Goal: Task Accomplishment & Management: Use online tool/utility

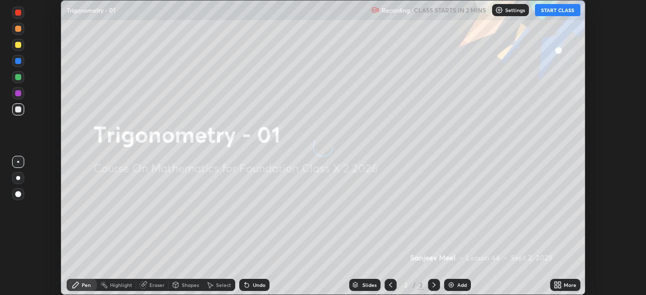
scroll to position [295, 645]
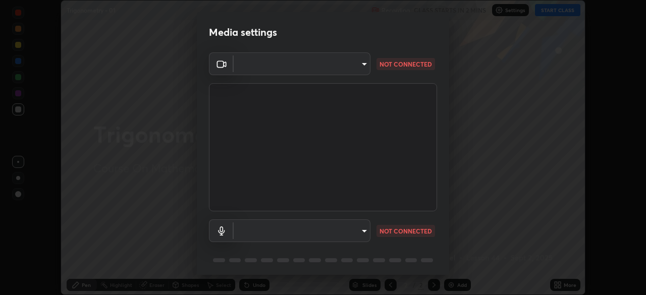
type input "028e6636b9c1bc203e9b8b979946ed412555754adccde9980a10a4eaffcc1ffb"
type input "default"
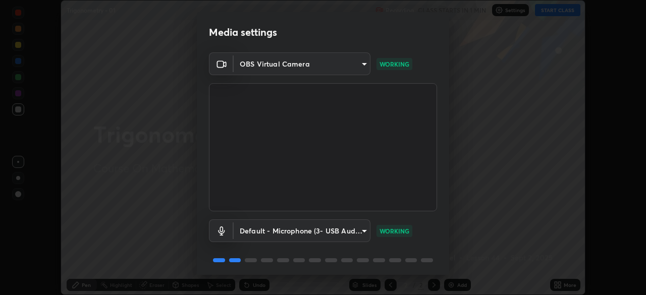
scroll to position [36, 0]
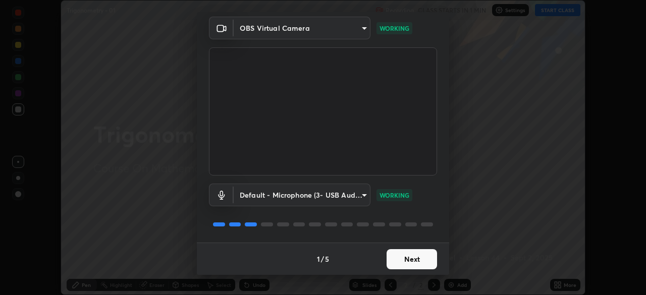
click at [418, 258] on button "Next" at bounding box center [411, 259] width 50 height 20
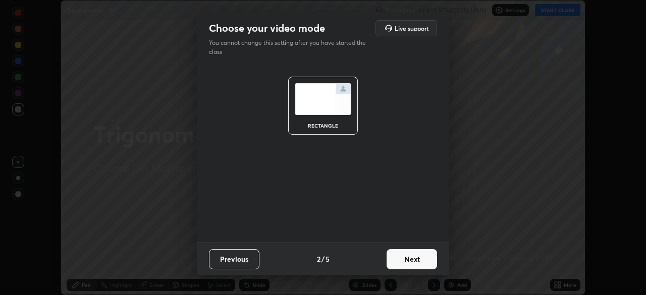
scroll to position [0, 0]
click at [425, 262] on button "Next" at bounding box center [411, 259] width 50 height 20
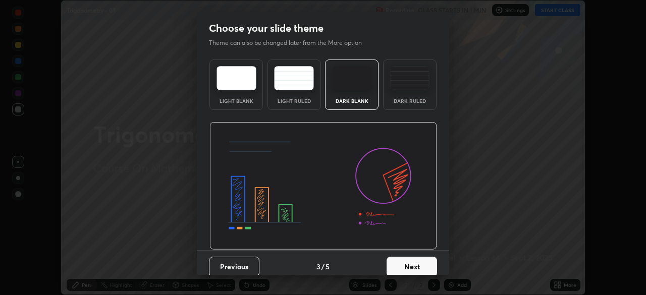
click at [427, 262] on button "Next" at bounding box center [411, 267] width 50 height 20
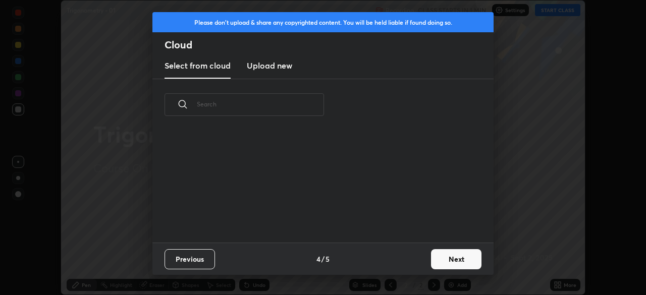
click at [448, 259] on button "Next" at bounding box center [456, 259] width 50 height 20
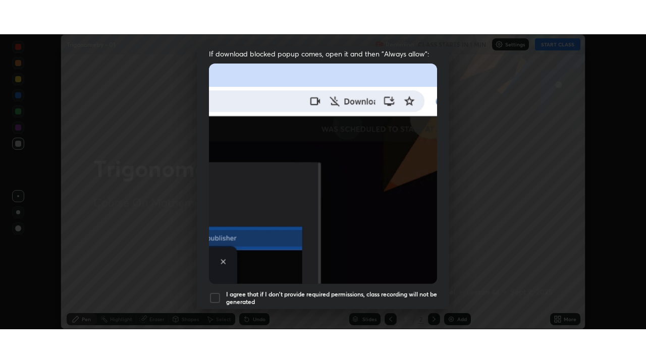
scroll to position [242, 0]
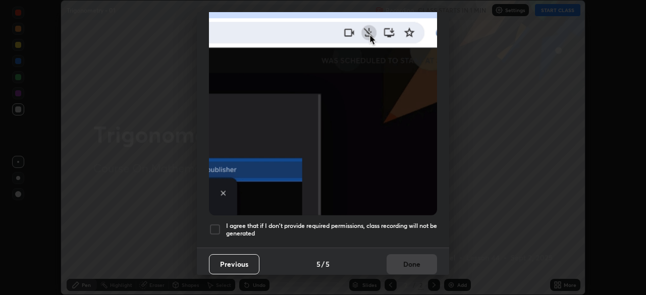
click at [412, 224] on h5 "I agree that if I don't provide required permissions, class recording will not …" at bounding box center [331, 230] width 211 height 16
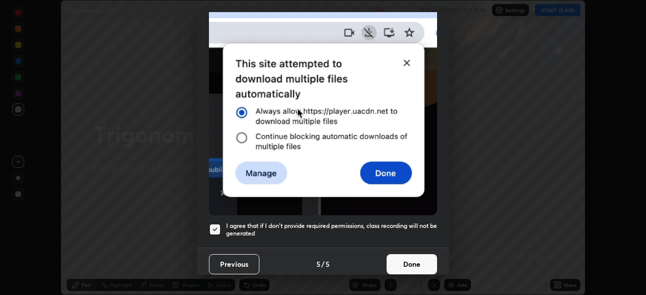
click at [413, 261] on button "Done" at bounding box center [411, 264] width 50 height 20
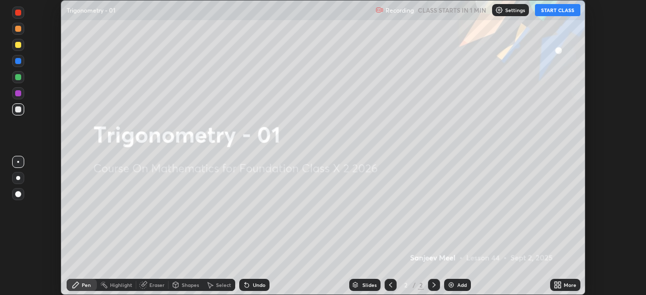
click at [560, 284] on icon at bounding box center [559, 283] width 3 height 3
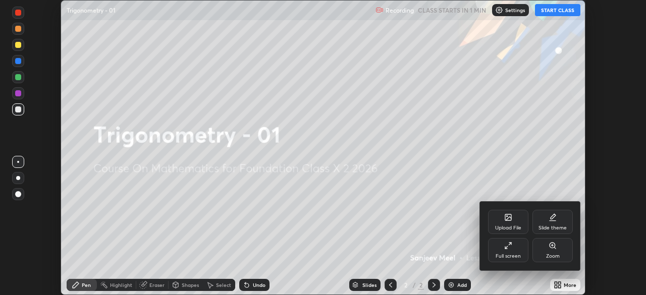
click at [509, 252] on div "Full screen" at bounding box center [508, 250] width 40 height 24
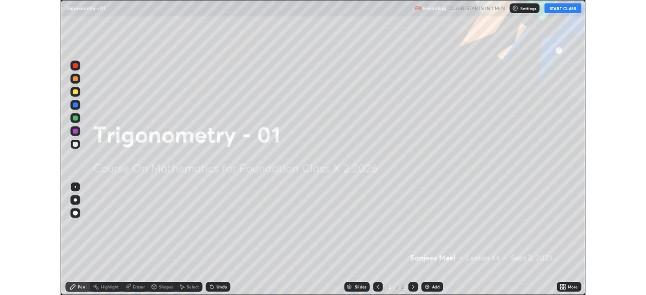
scroll to position [363, 646]
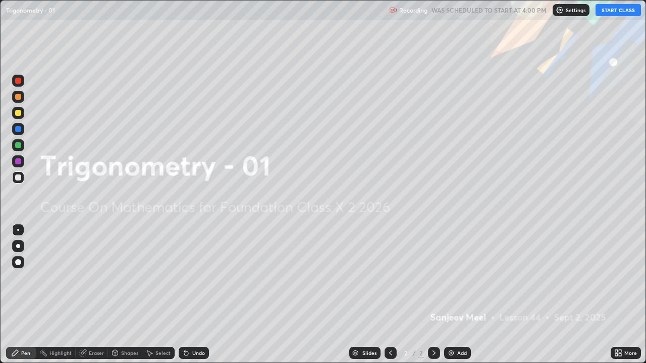
click at [618, 10] on button "START CLASS" at bounding box center [617, 10] width 45 height 12
click at [457, 295] on div "Add" at bounding box center [457, 353] width 27 height 12
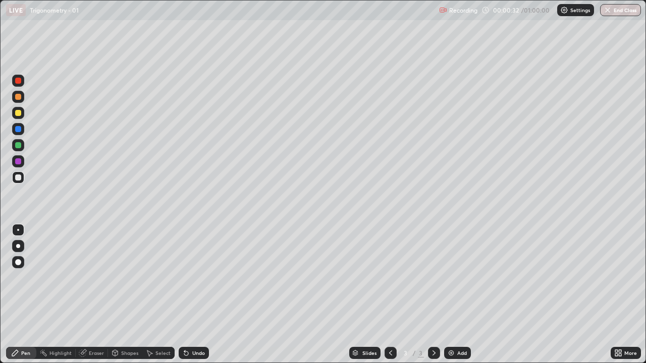
click at [18, 159] on div at bounding box center [18, 161] width 6 height 6
click at [18, 176] on div at bounding box center [18, 177] width 6 height 6
click at [93, 295] on div "Eraser" at bounding box center [96, 353] width 15 height 5
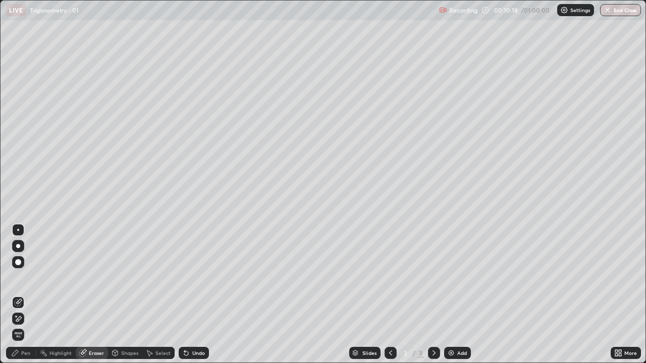
click at [22, 295] on div "Pen" at bounding box center [21, 353] width 30 height 12
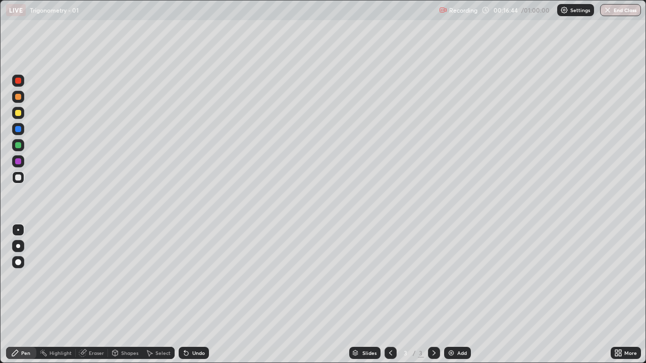
click at [453, 295] on img at bounding box center [451, 353] width 8 height 8
click at [19, 159] on div at bounding box center [18, 161] width 6 height 6
click at [22, 176] on div at bounding box center [18, 177] width 12 height 12
click at [95, 295] on div "Eraser" at bounding box center [96, 353] width 15 height 5
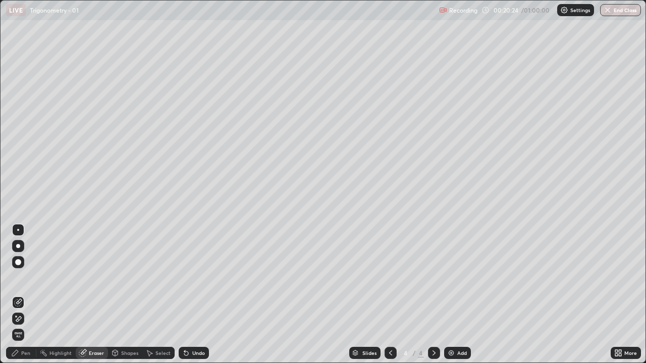
click at [15, 258] on div at bounding box center [18, 262] width 12 height 12
click at [27, 295] on div "Pen" at bounding box center [21, 353] width 30 height 12
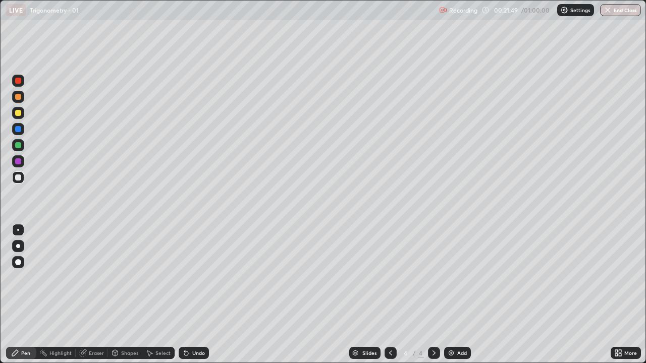
click at [196, 295] on div "Undo" at bounding box center [198, 353] width 13 height 5
click at [199, 295] on div "Undo" at bounding box center [198, 353] width 13 height 5
click at [462, 295] on div "Add" at bounding box center [457, 353] width 27 height 12
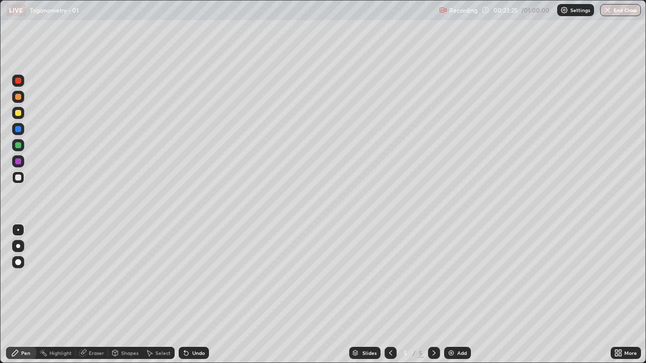
click at [18, 157] on div at bounding box center [18, 161] width 12 height 12
click at [501, 20] on div "Recording 00:23:45 / 01:00:00 Settings End Class" at bounding box center [540, 11] width 202 height 20
click at [451, 295] on img at bounding box center [451, 353] width 8 height 8
click at [21, 175] on div at bounding box center [18, 177] width 6 height 6
click at [189, 295] on div "Undo" at bounding box center [194, 353] width 30 height 12
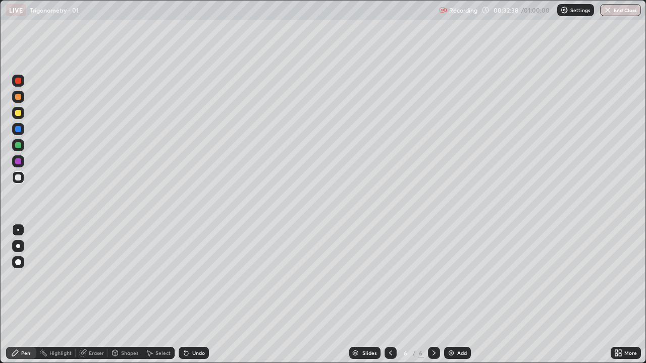
click at [188, 295] on icon at bounding box center [186, 353] width 8 height 8
click at [185, 295] on icon at bounding box center [186, 354] width 4 height 4
click at [190, 295] on div "Undo" at bounding box center [194, 353] width 30 height 12
click at [189, 295] on div "Undo" at bounding box center [194, 353] width 30 height 12
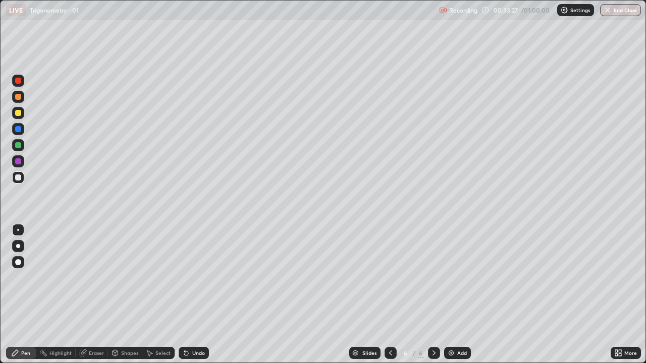
click at [190, 295] on div "Undo" at bounding box center [194, 353] width 30 height 12
click at [187, 295] on icon at bounding box center [186, 353] width 8 height 8
click at [185, 295] on icon at bounding box center [186, 354] width 4 height 4
click at [184, 295] on icon at bounding box center [186, 354] width 4 height 4
click at [183, 295] on icon at bounding box center [186, 353] width 8 height 8
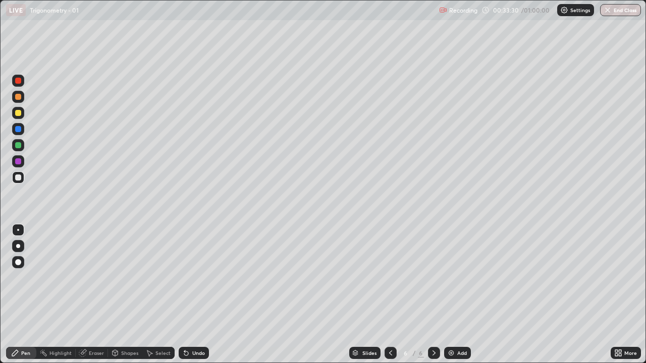
click at [185, 295] on icon at bounding box center [186, 354] width 4 height 4
click at [83, 295] on icon at bounding box center [82, 353] width 7 height 7
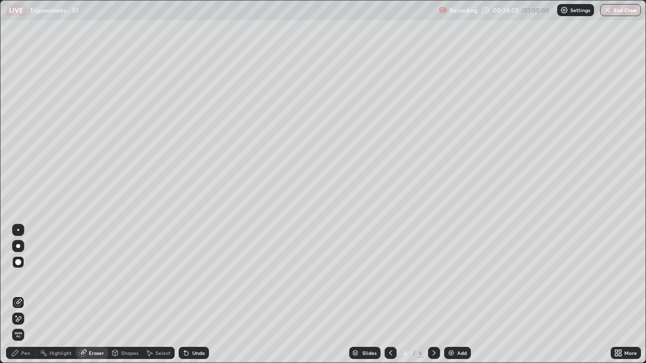
click at [27, 295] on div "Pen" at bounding box center [25, 353] width 9 height 5
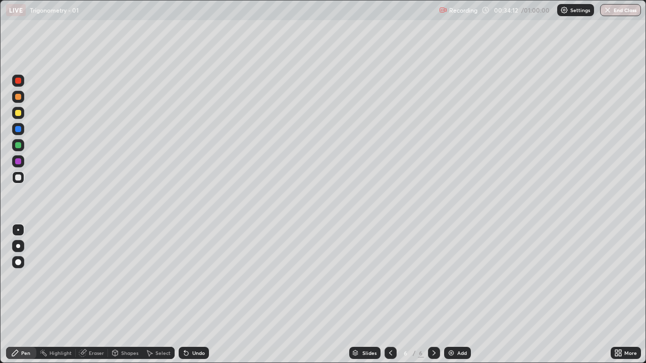
click at [187, 295] on icon at bounding box center [186, 354] width 4 height 4
click at [185, 295] on icon at bounding box center [186, 354] width 4 height 4
click at [88, 295] on div "Eraser" at bounding box center [92, 353] width 32 height 12
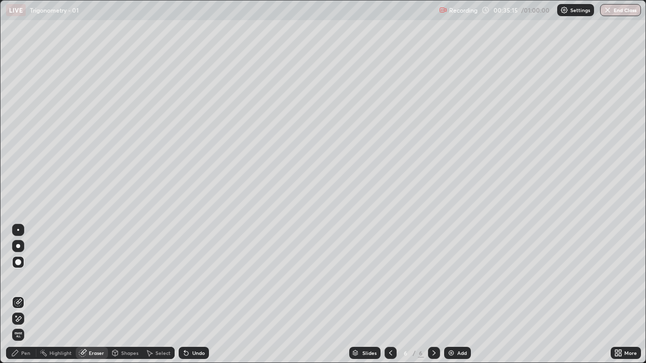
click at [18, 230] on div at bounding box center [18, 230] width 2 height 2
click at [22, 295] on div "Pen" at bounding box center [25, 353] width 9 height 5
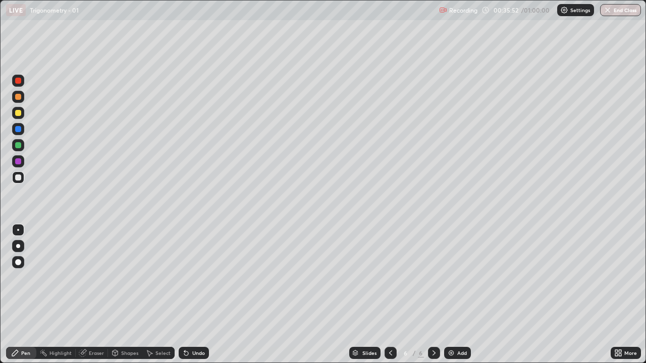
click at [196, 295] on div "Undo" at bounding box center [198, 353] width 13 height 5
click at [193, 295] on div "Undo" at bounding box center [198, 353] width 13 height 5
click at [196, 295] on div "Undo" at bounding box center [198, 353] width 13 height 5
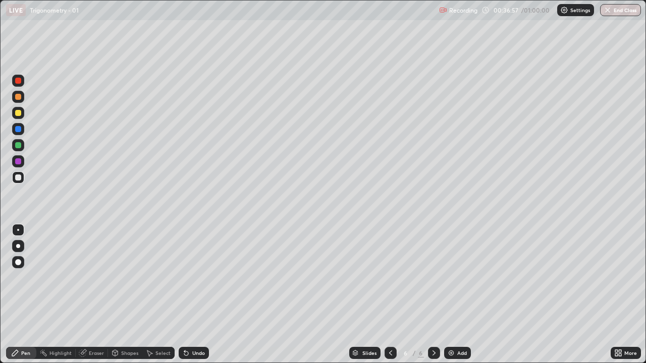
click at [196, 295] on div "Undo" at bounding box center [198, 353] width 13 height 5
click at [198, 295] on div "Undo" at bounding box center [194, 353] width 30 height 12
click at [198, 295] on div "Undo" at bounding box center [198, 353] width 13 height 5
click at [199, 295] on div "Undo" at bounding box center [194, 353] width 30 height 12
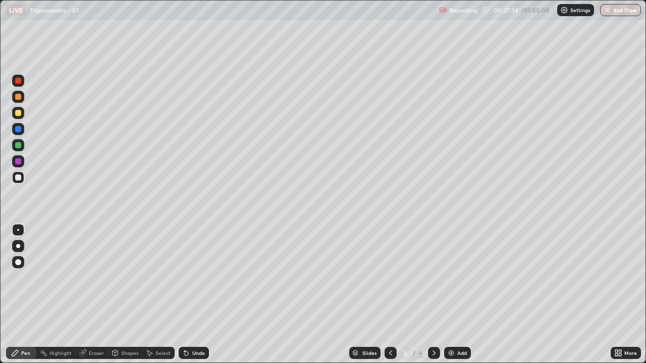
click at [190, 295] on div "Undo" at bounding box center [194, 353] width 30 height 12
click at [195, 295] on div "Undo" at bounding box center [198, 353] width 13 height 5
click at [59, 295] on div "Highlight" at bounding box center [60, 353] width 22 height 5
click at [19, 157] on div at bounding box center [18, 161] width 12 height 12
click at [457, 295] on div "Add" at bounding box center [462, 353] width 10 height 5
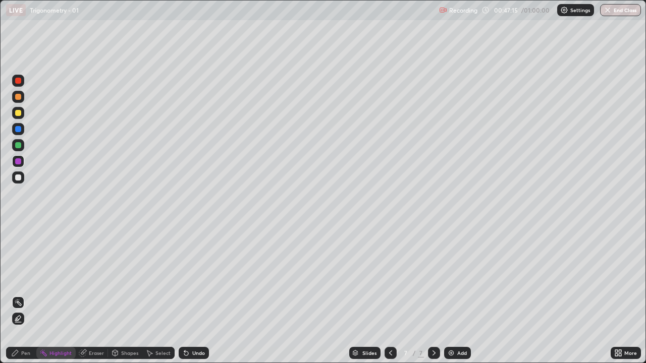
click at [23, 295] on div "Pen" at bounding box center [21, 353] width 30 height 12
click at [17, 172] on div at bounding box center [18, 177] width 12 height 12
click at [17, 159] on div at bounding box center [18, 161] width 6 height 6
click at [22, 173] on div at bounding box center [18, 177] width 12 height 12
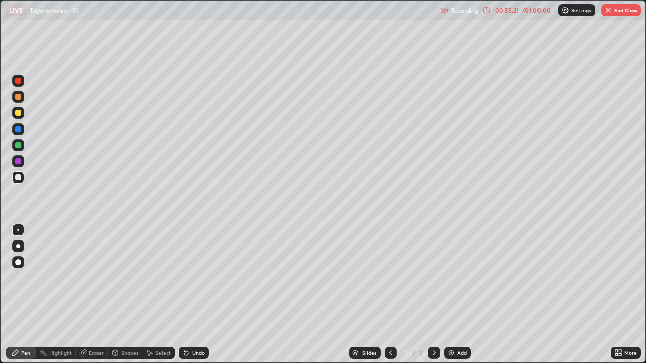
click at [184, 295] on icon at bounding box center [184, 351] width 1 height 1
click at [197, 295] on div "Undo" at bounding box center [198, 353] width 13 height 5
click at [621, 13] on button "End Class" at bounding box center [621, 10] width 40 height 12
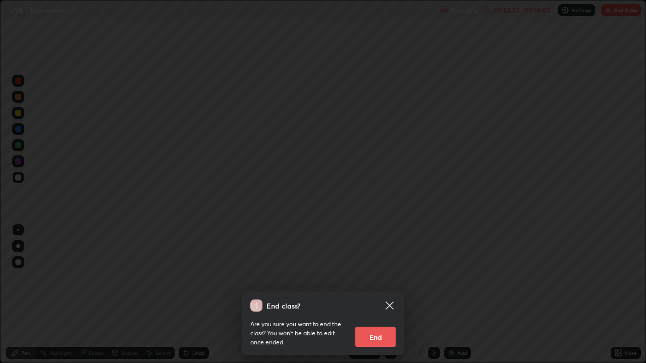
click at [375, 295] on button "End" at bounding box center [375, 337] width 40 height 20
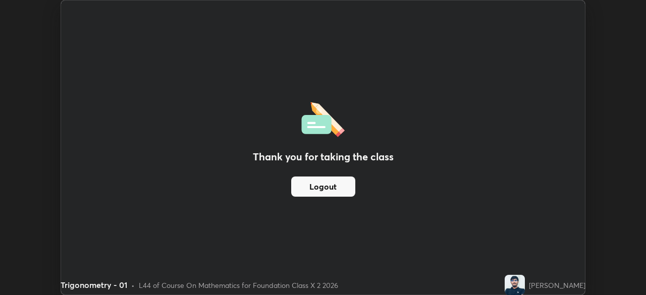
scroll to position [50137, 49787]
